Goal: Information Seeking & Learning: Learn about a topic

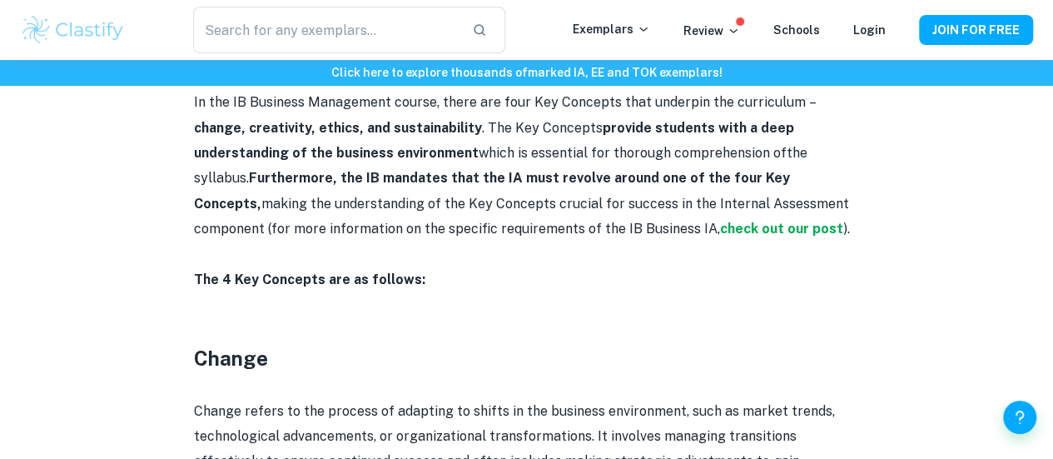
scroll to position [799, 0]
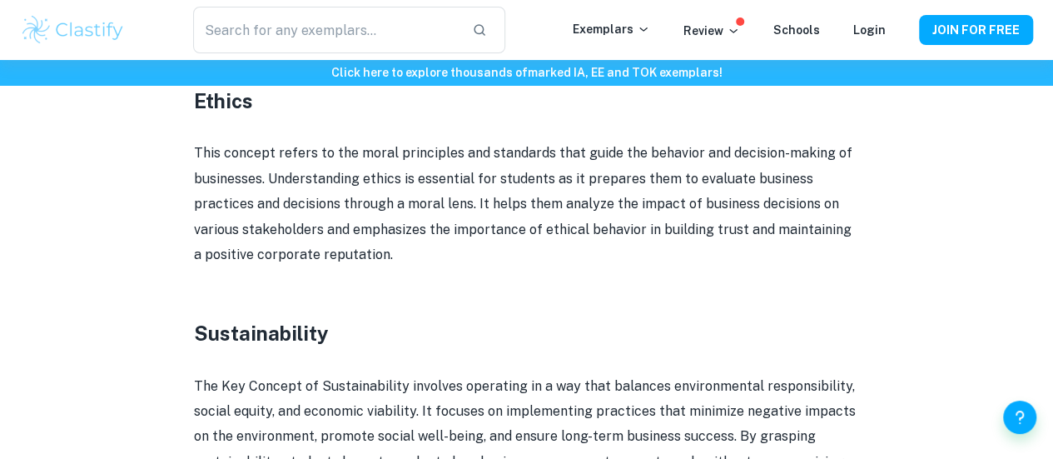
scroll to position [1494, 0]
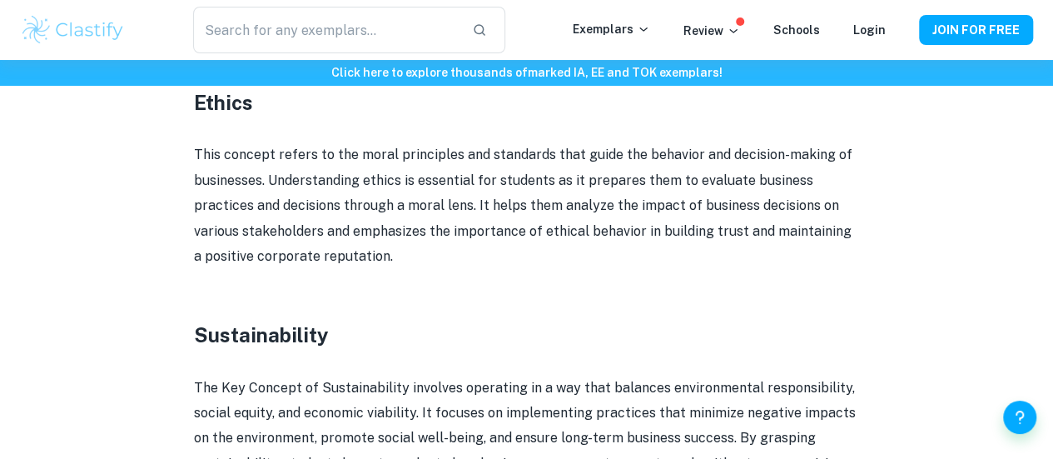
click at [849, 236] on p "This concept refers to the moral principles and standards that guide the behavi…" at bounding box center [527, 205] width 666 height 127
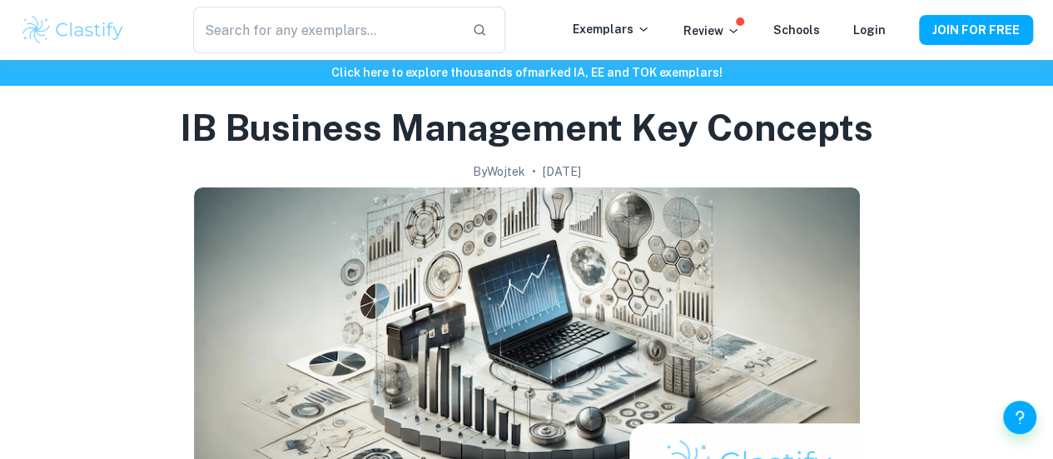
scroll to position [45, 0]
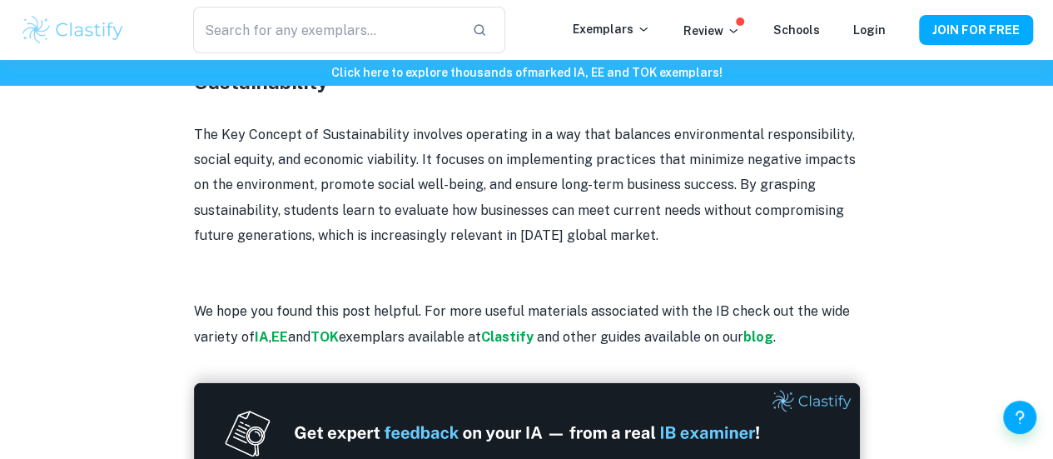
scroll to position [1754, 0]
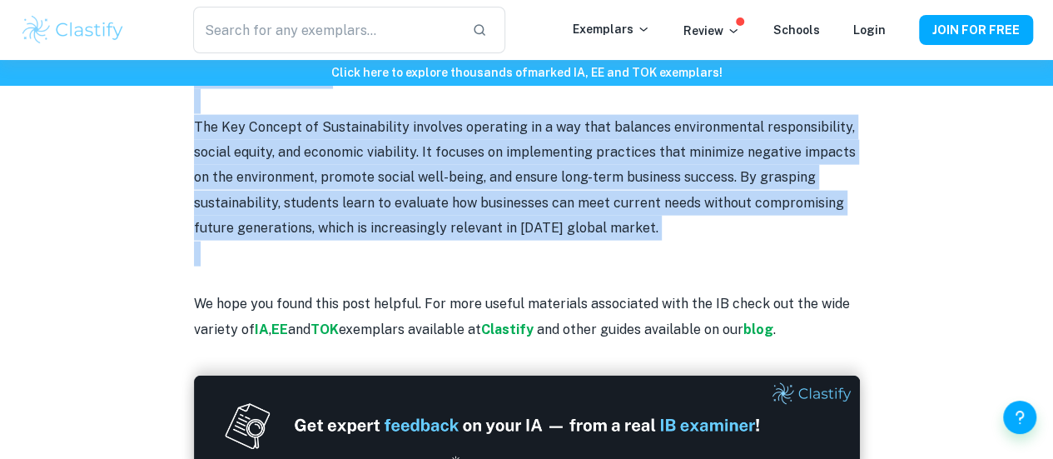
copy div "IB Business Management Key Concepts By Wojtek • August 16, 2024 Get feedback on…"
